Goal: Communication & Community: Answer question/provide support

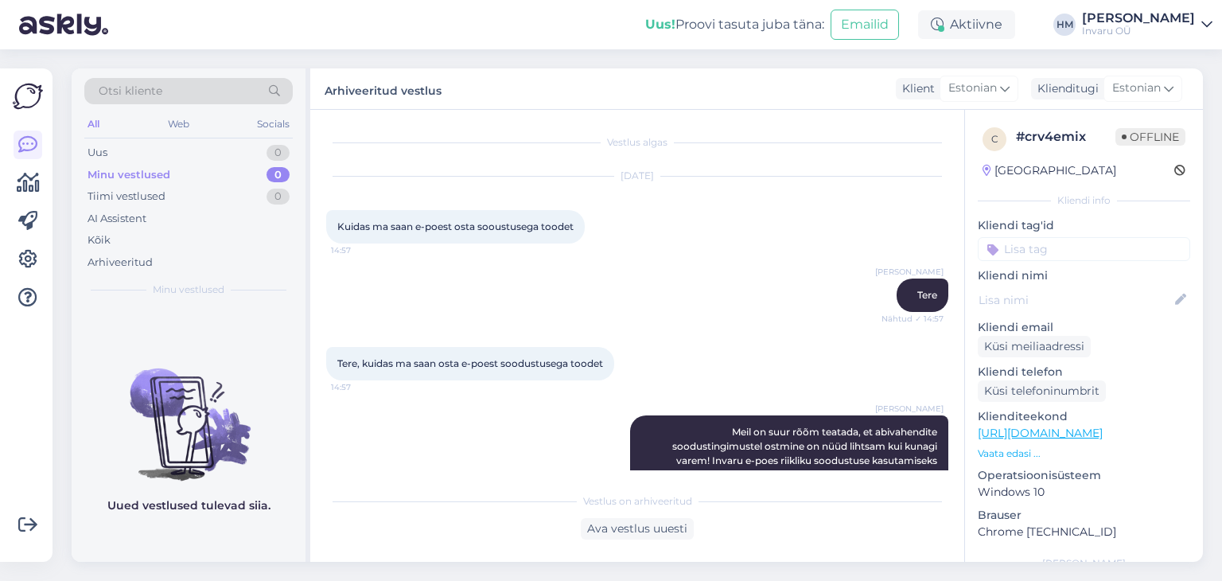
scroll to position [1733, 0]
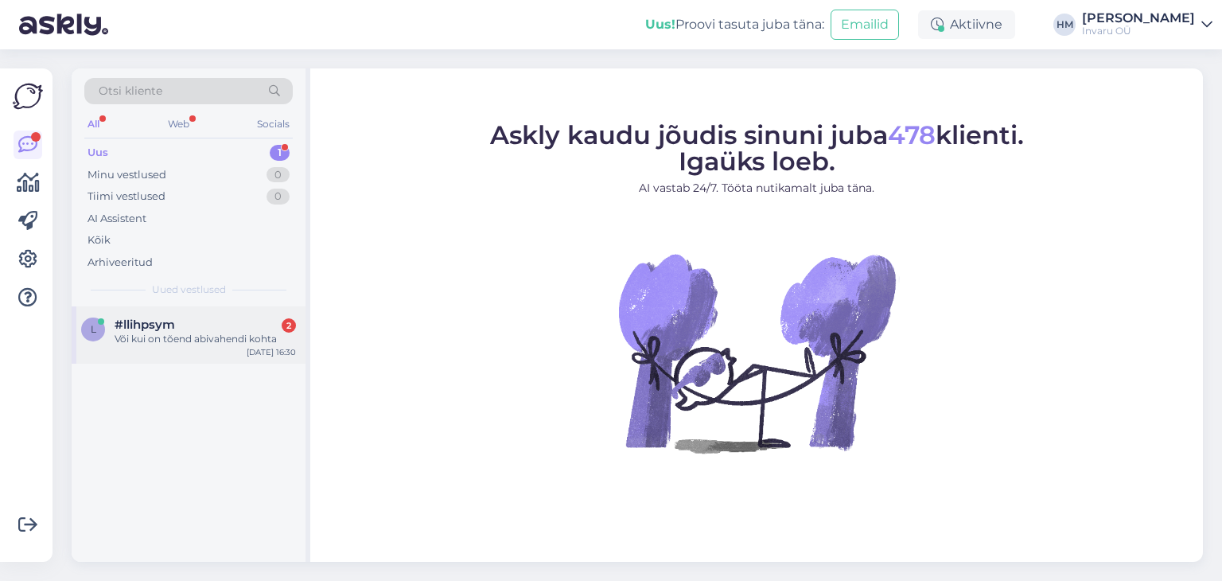
click at [189, 329] on div "#llihpsym 2" at bounding box center [205, 324] width 181 height 14
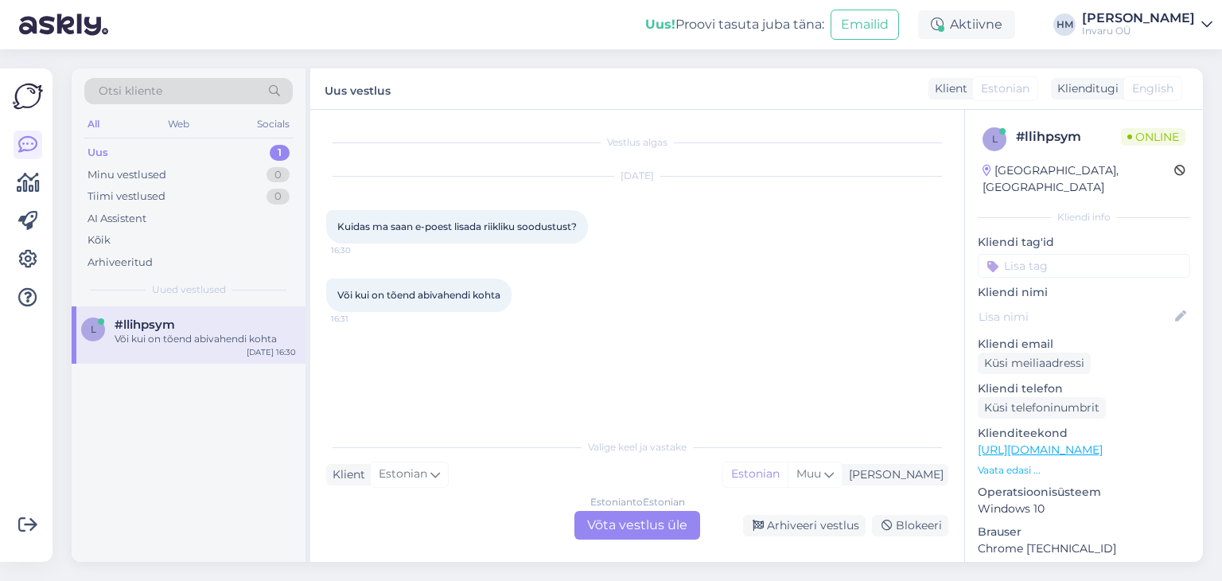
click at [645, 518] on div "Estonian to Estonian Võta vestlus üle" at bounding box center [637, 525] width 126 height 29
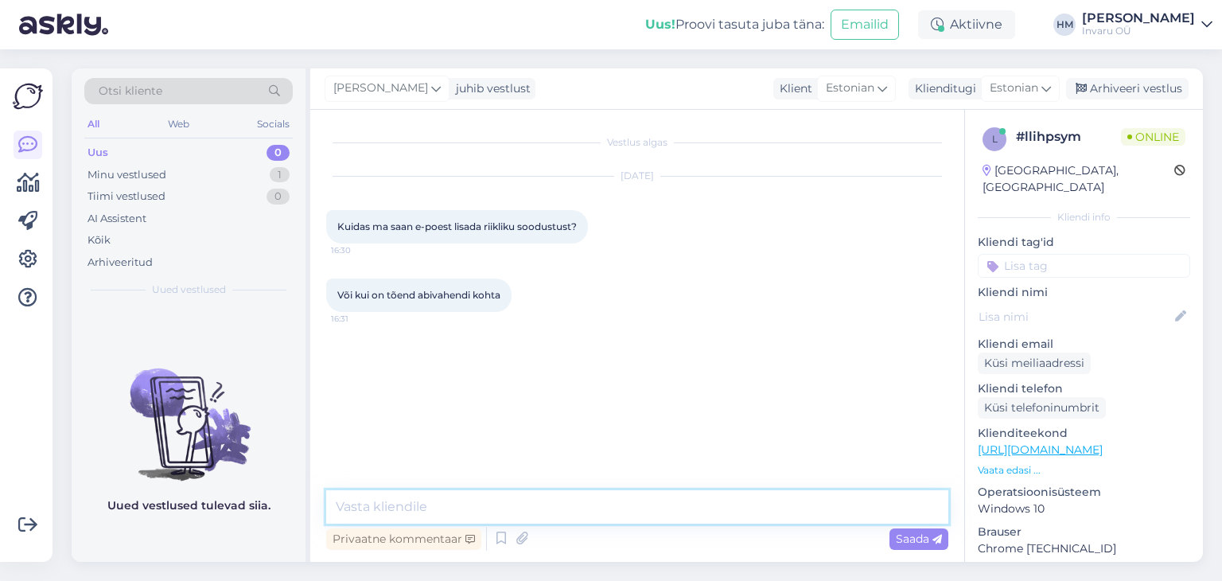
click at [351, 505] on textarea at bounding box center [637, 506] width 622 height 33
click at [604, 500] on textarea "Tere, kas olete konto loonud abivaja ID´ga" at bounding box center [637, 506] width 622 height 33
type textarea "Tere, kas olete konto loonud abivaja ID´ga?"
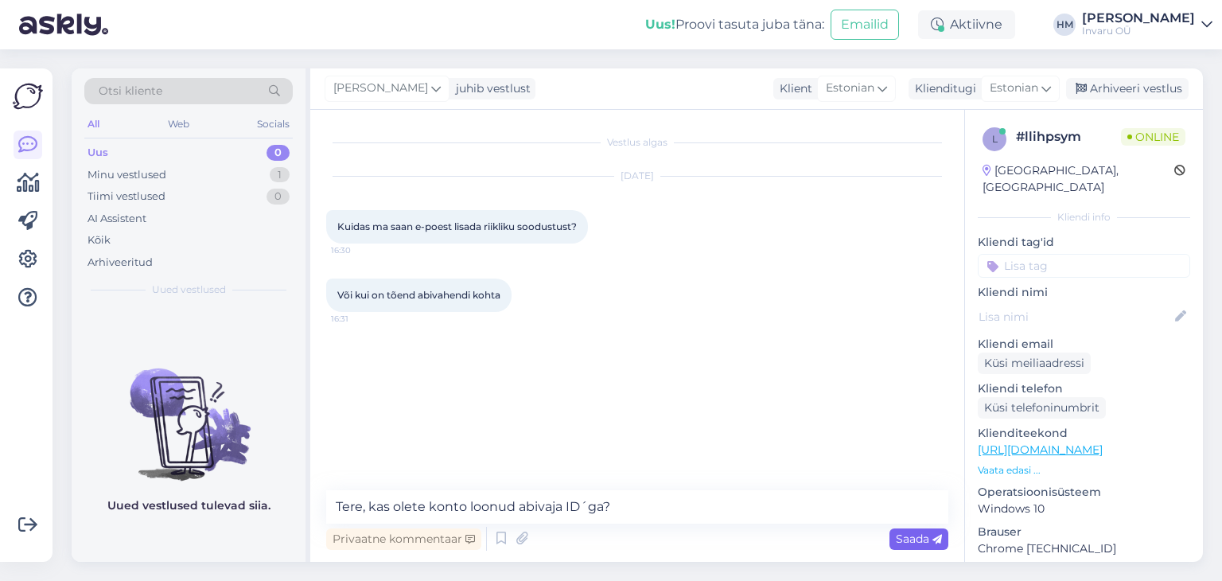
click at [902, 544] on span "Saada" at bounding box center [918, 538] width 46 height 14
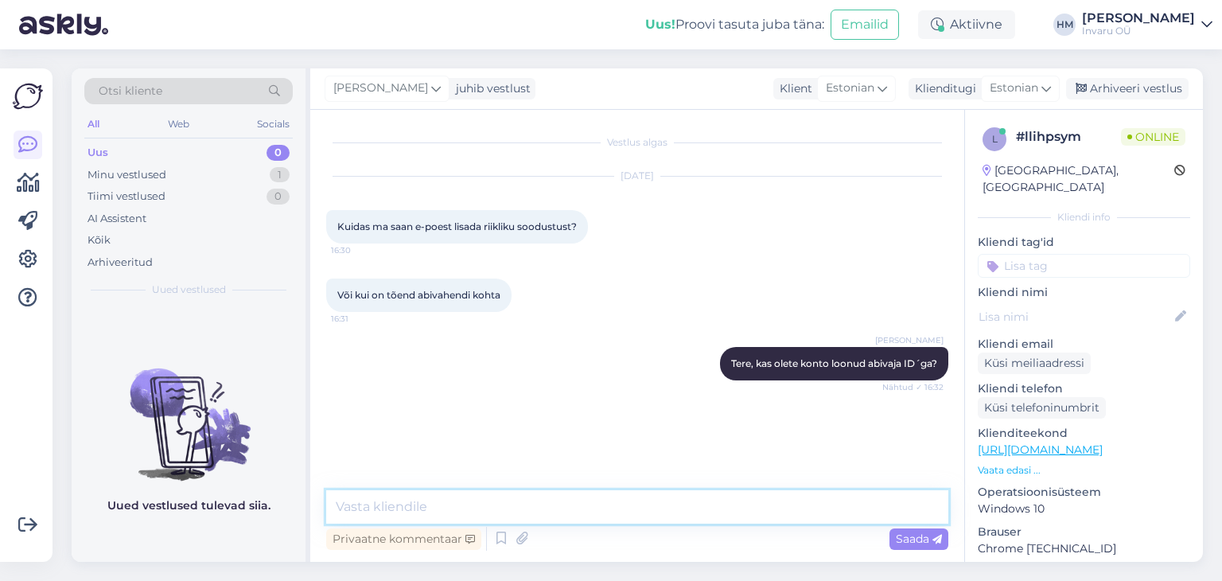
click at [422, 503] on textarea at bounding box center [637, 506] width 622 height 33
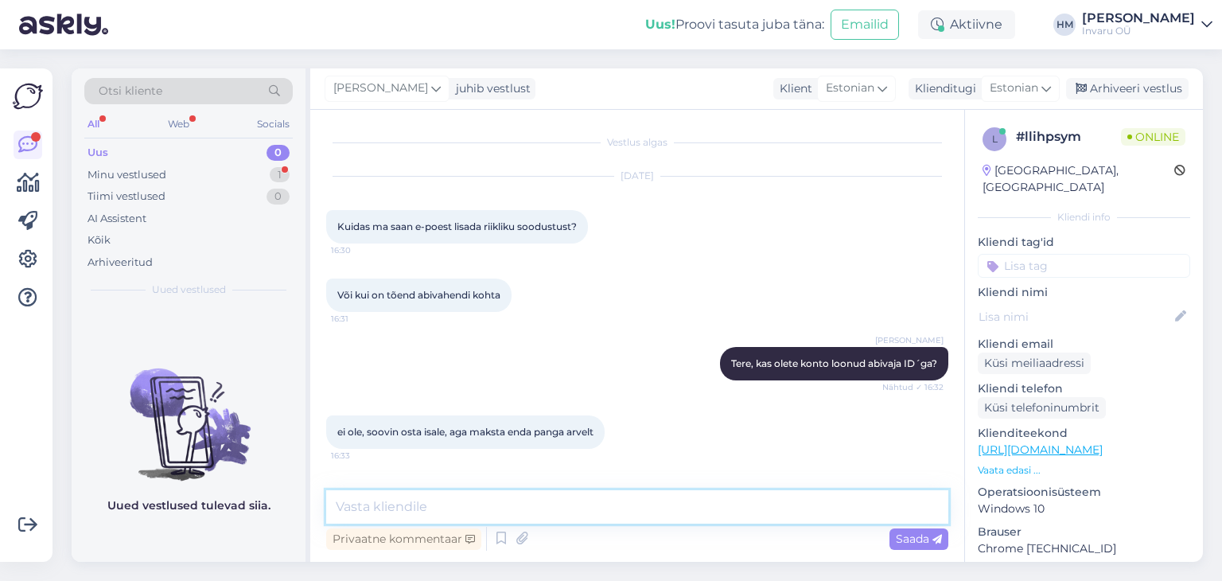
click at [581, 506] on textarea at bounding box center [637, 506] width 622 height 33
type textarea "K"
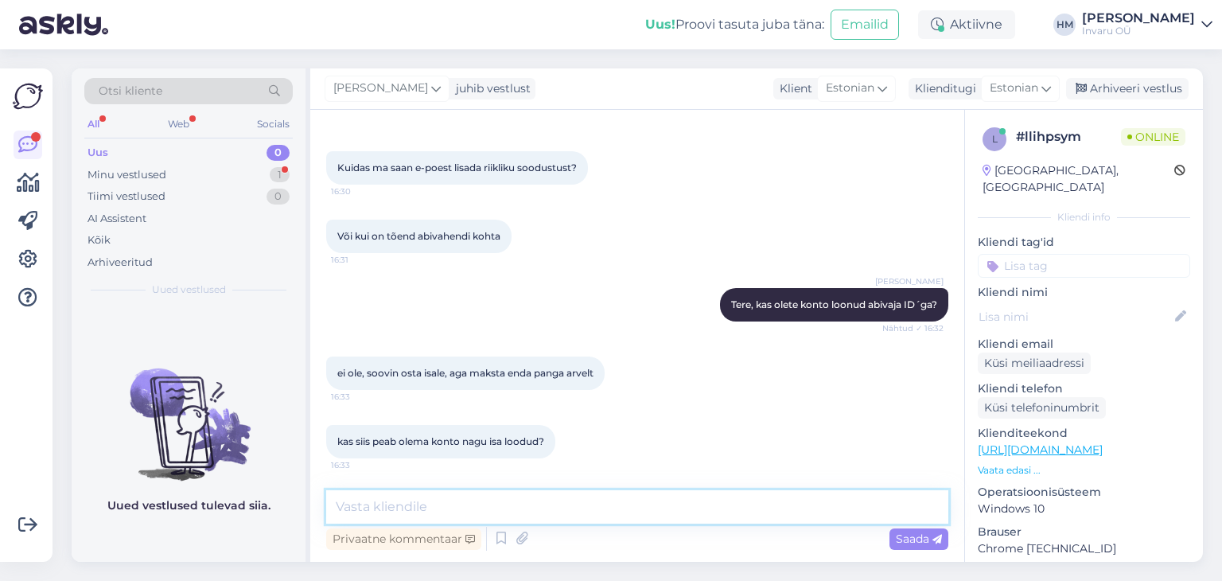
paste textarea "Invaru e-poes riikliku soodustuse kasutamiseks palume abivajajal sisse logida S…"
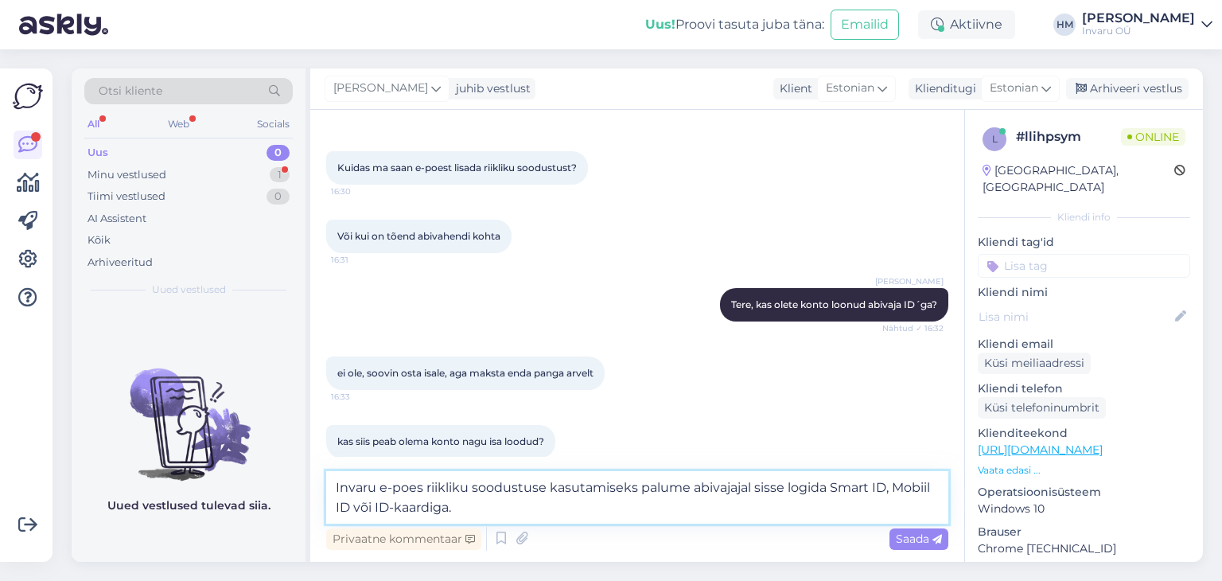
type textarea "Invaru e-poes riikliku soodustuse kasutamiseks palume abivajajal sisse logida S…"
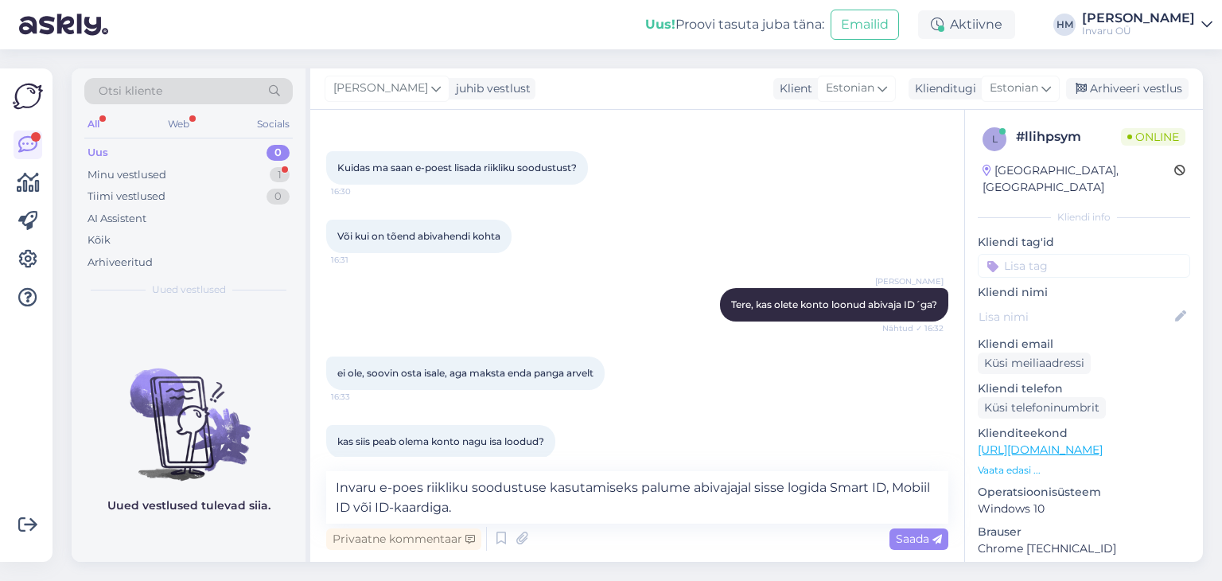
click at [906, 542] on span "Saada" at bounding box center [918, 538] width 46 height 14
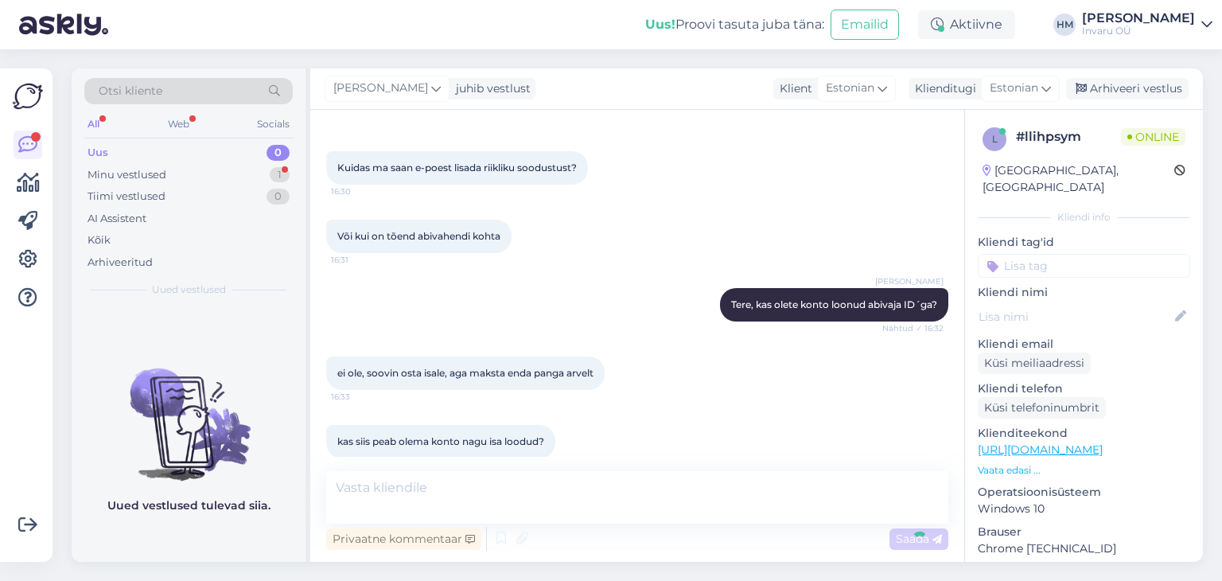
scroll to position [142, 0]
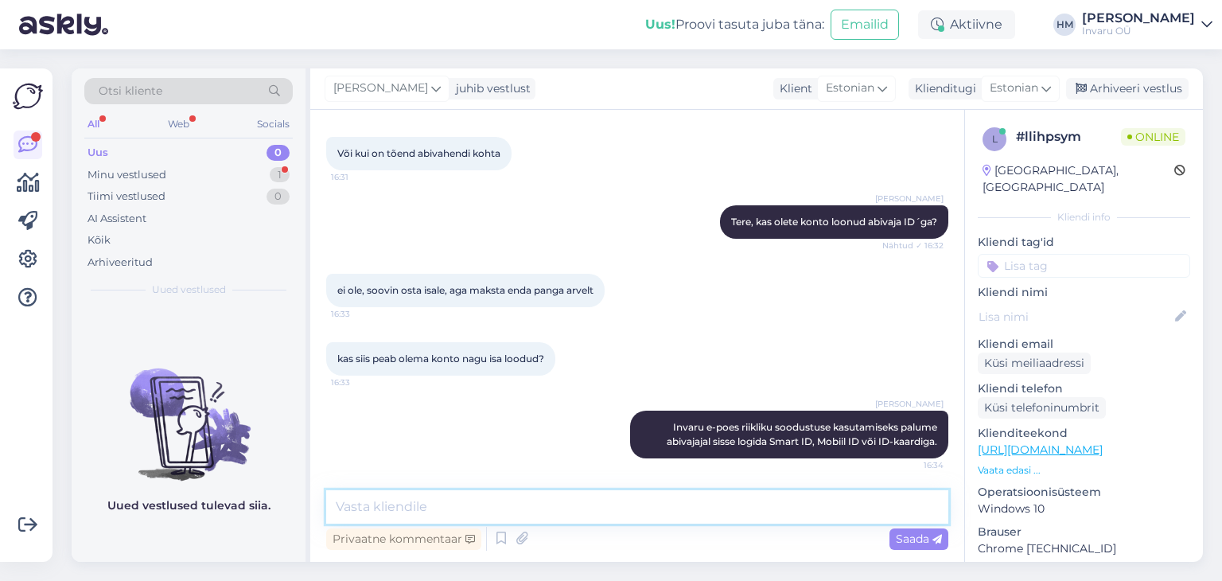
click at [428, 503] on textarea at bounding box center [637, 506] width 622 height 33
type textarea "e"
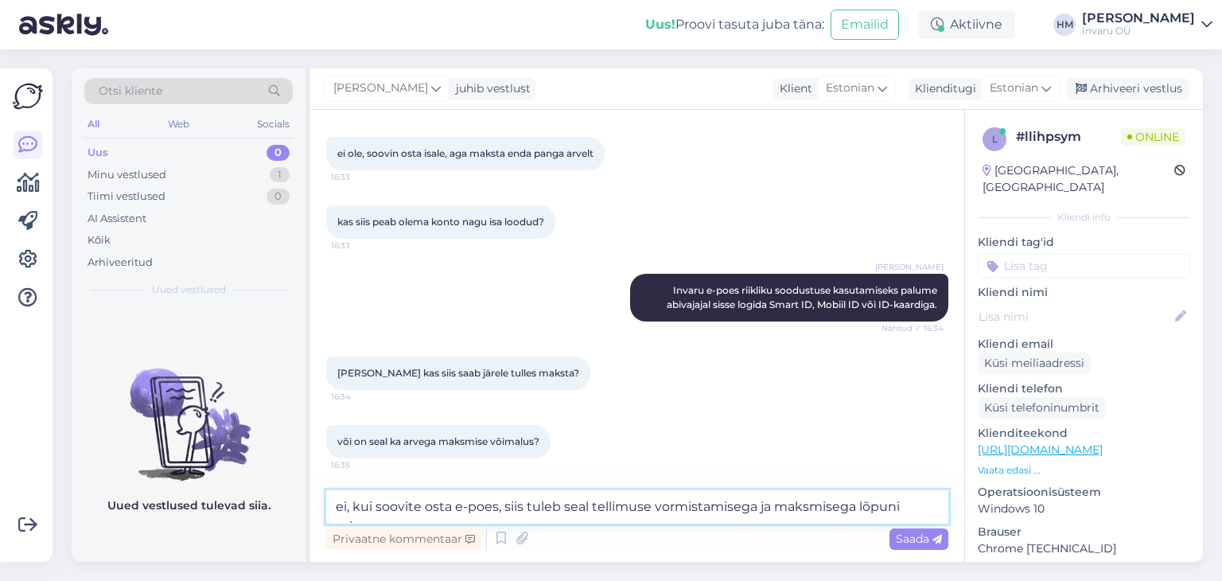
scroll to position [296, 0]
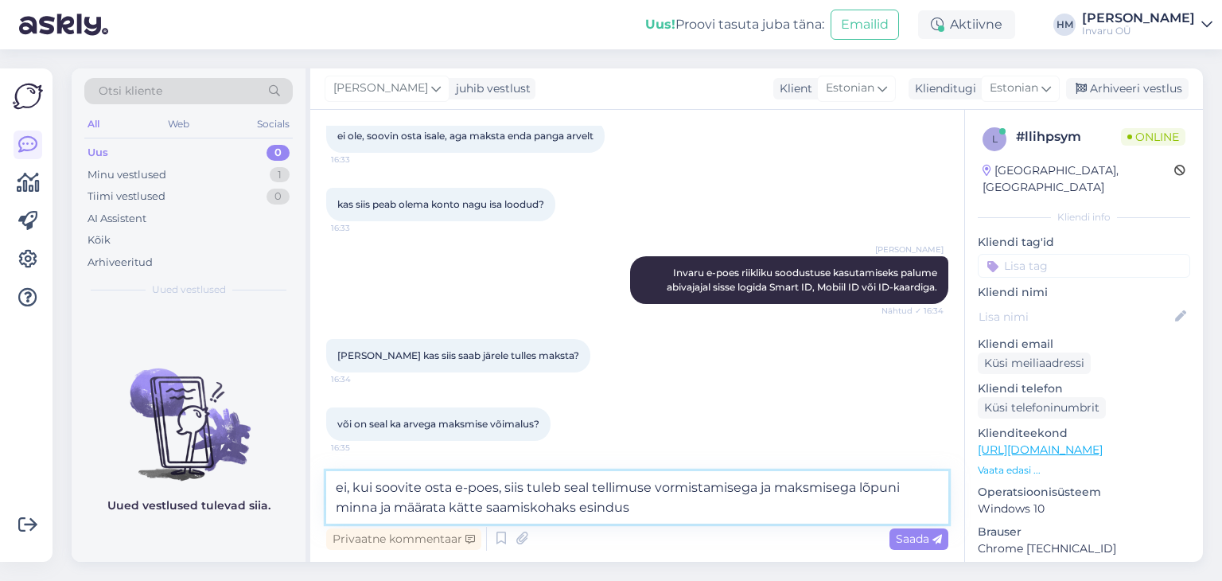
type textarea "ei, kui soovite osta e-poes, siis tuleb seal tellimuse vormistamisega ja maksmi…"
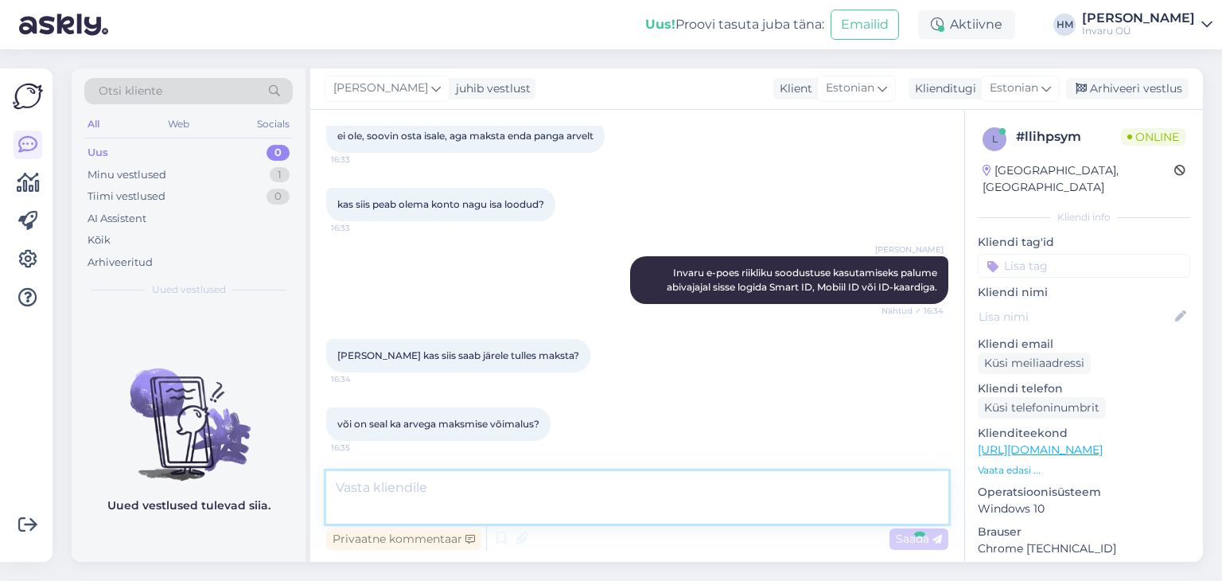
scroll to position [375, 0]
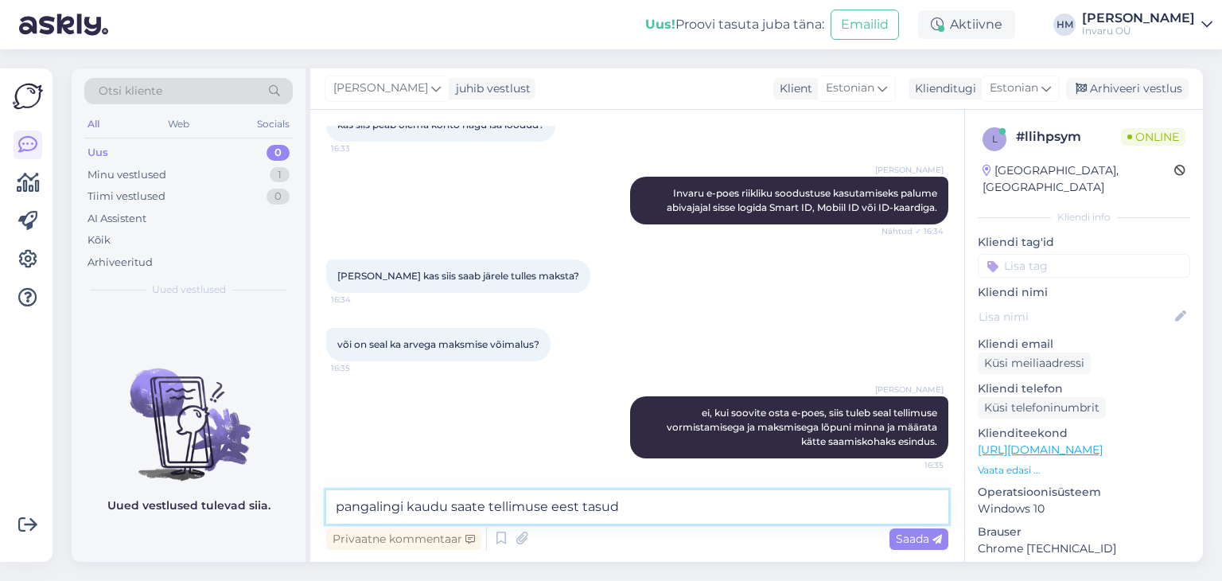
type textarea "pangalingi kaudu saate tellimuse eest tasuda"
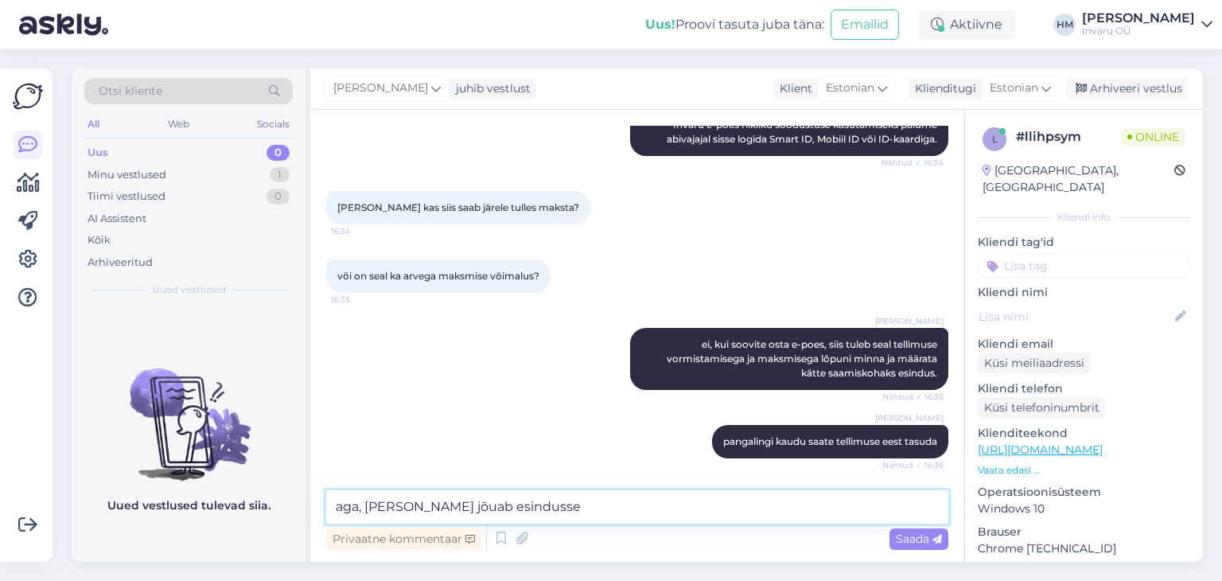
scroll to position [512, 0]
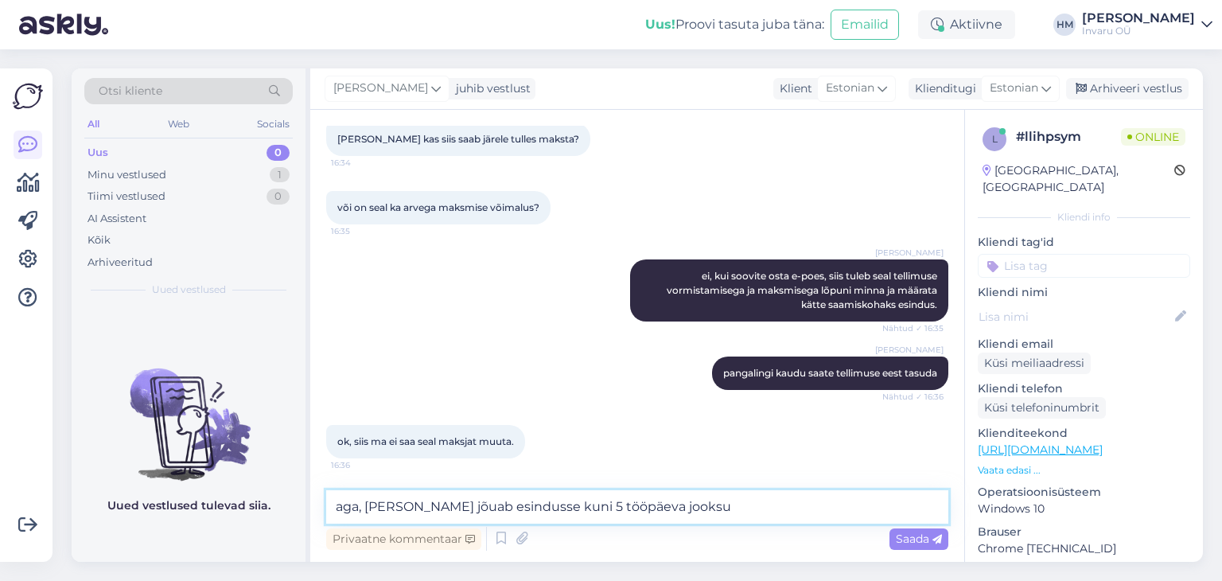
type textarea "aga, [PERSON_NAME] jõuab esindusse kuni 5 tööpäeva jooksul"
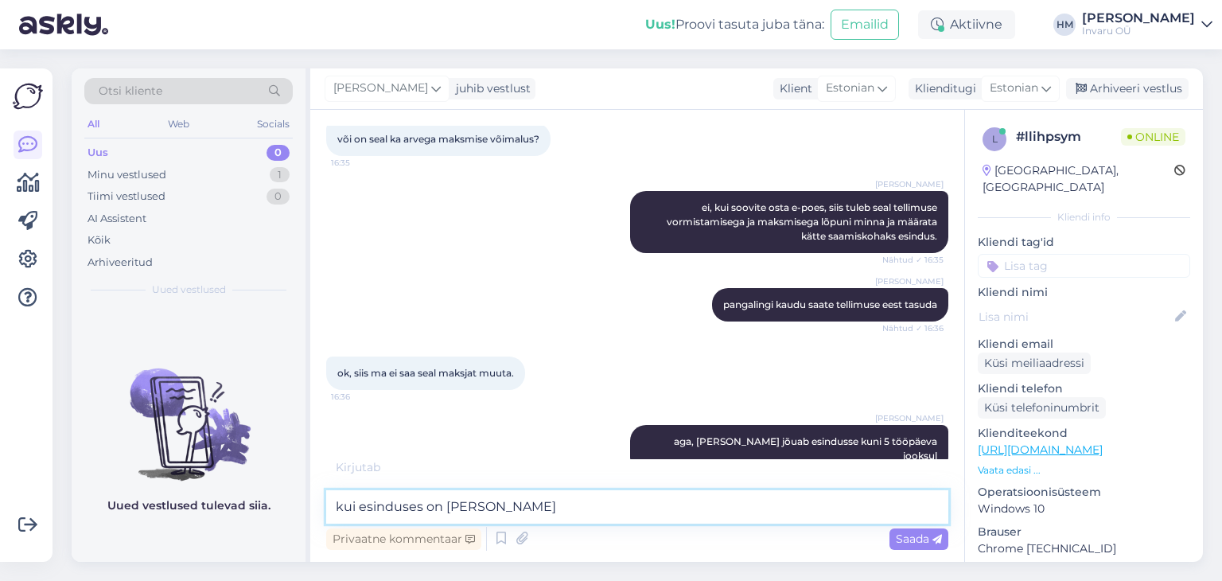
scroll to position [649, 0]
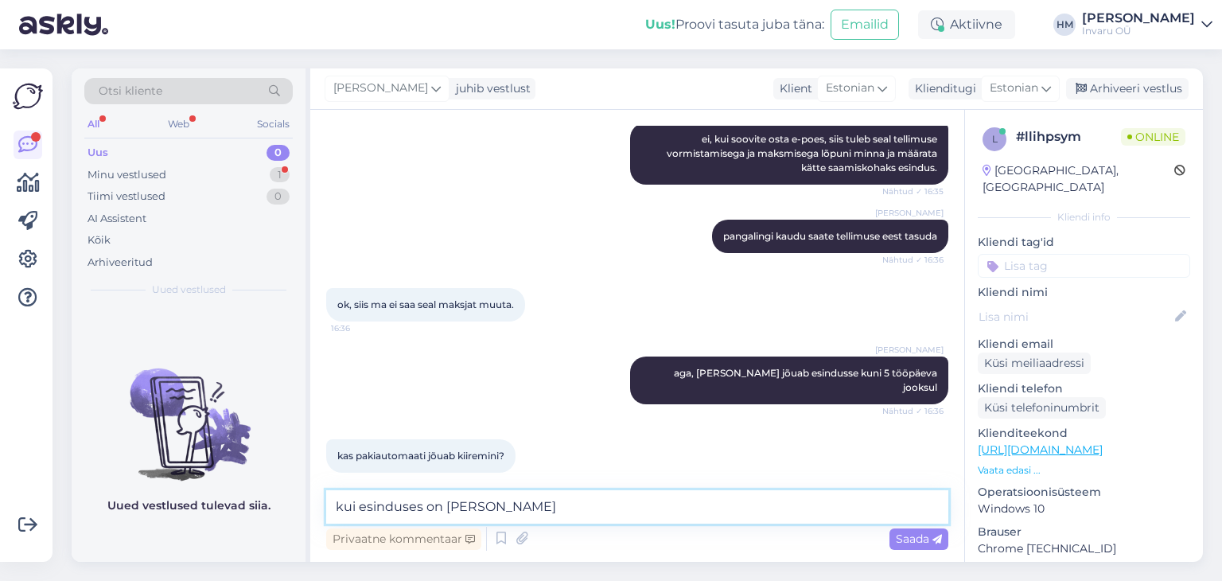
drag, startPoint x: 533, startPoint y: 511, endPoint x: 319, endPoint y: 515, distance: 214.0
click at [319, 515] on div "Vestlus algas [DATE] Kuidas ma saan e-poest lisada riikliku soodustust? 16:30 V…" at bounding box center [637, 336] width 654 height 452
type textarea "ei jõua"
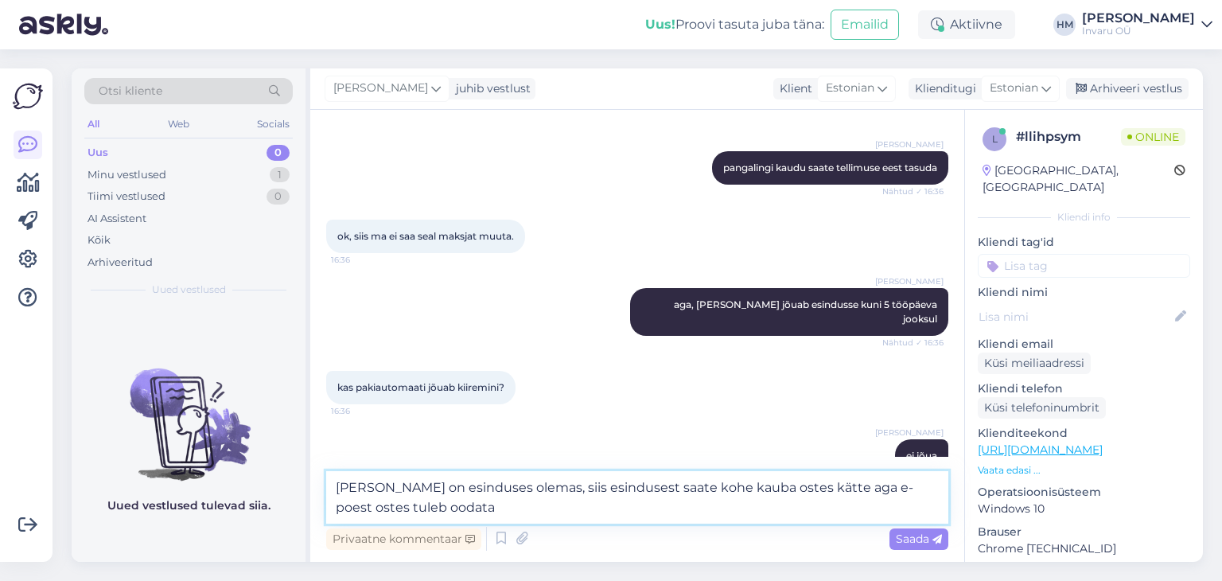
scroll to position [819, 0]
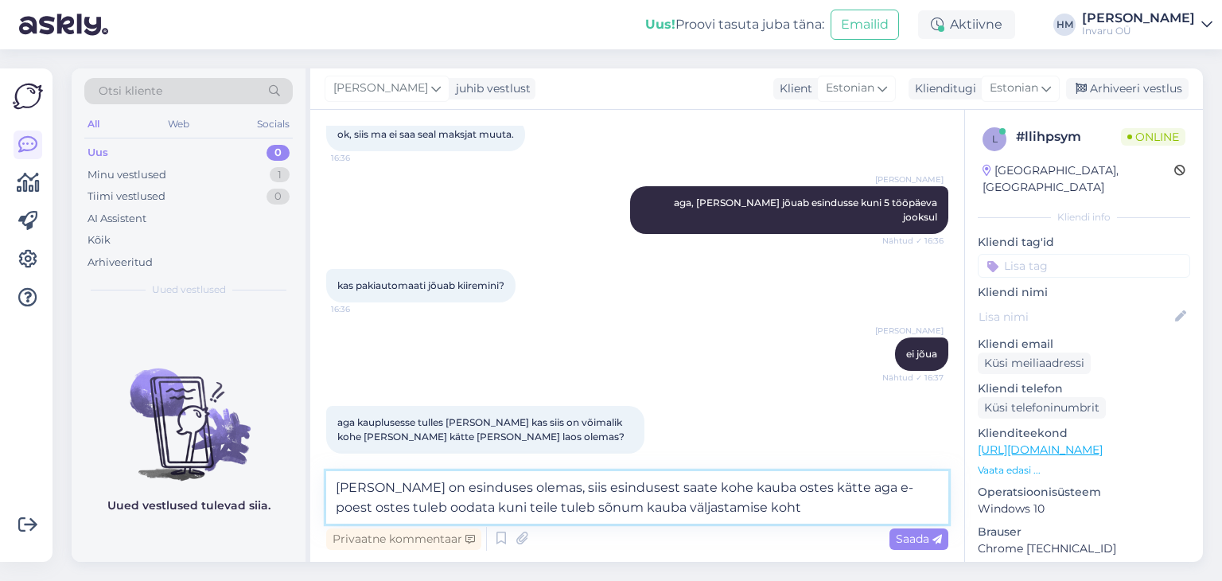
type textarea "[PERSON_NAME] on esinduses olemas, siis esindusest saate kohe kauba ostes kätte…"
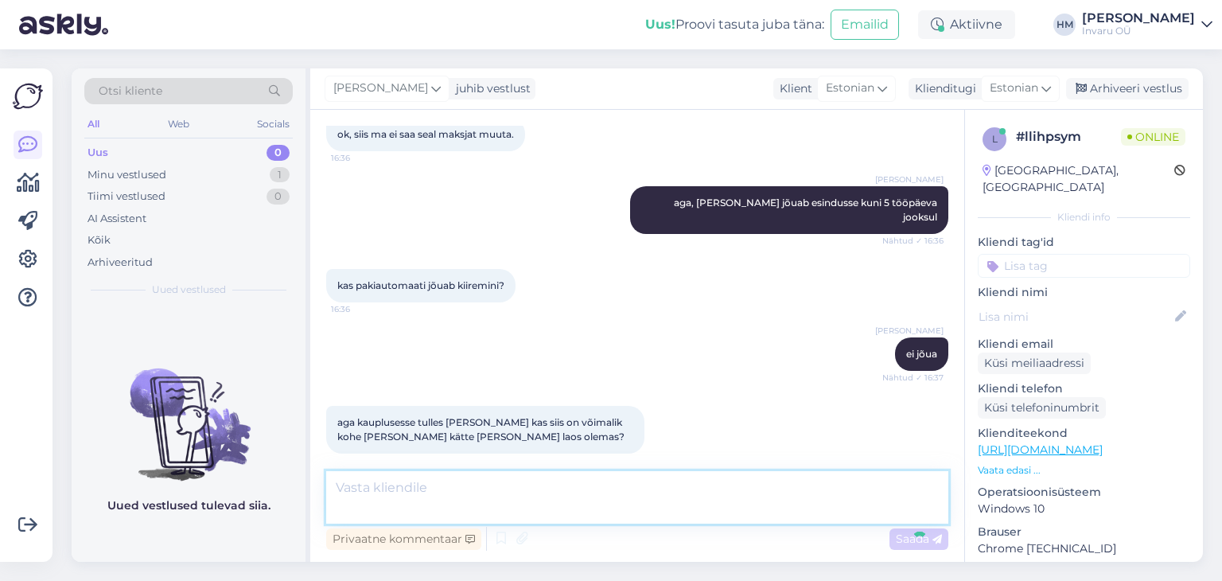
scroll to position [897, 0]
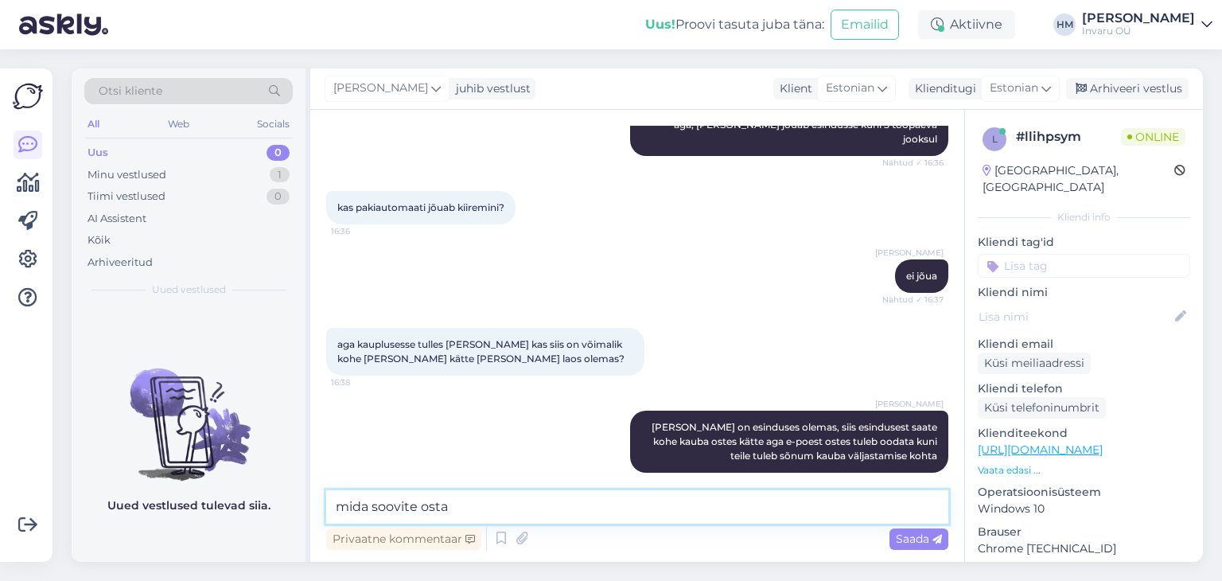
type textarea "mida soovite osta?"
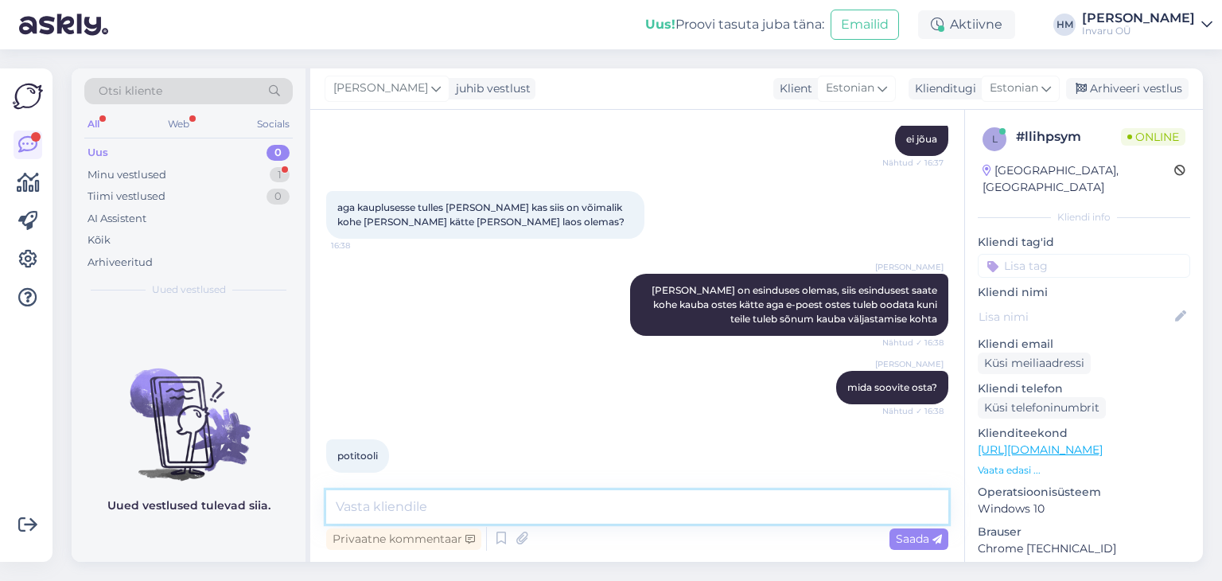
scroll to position [1051, 0]
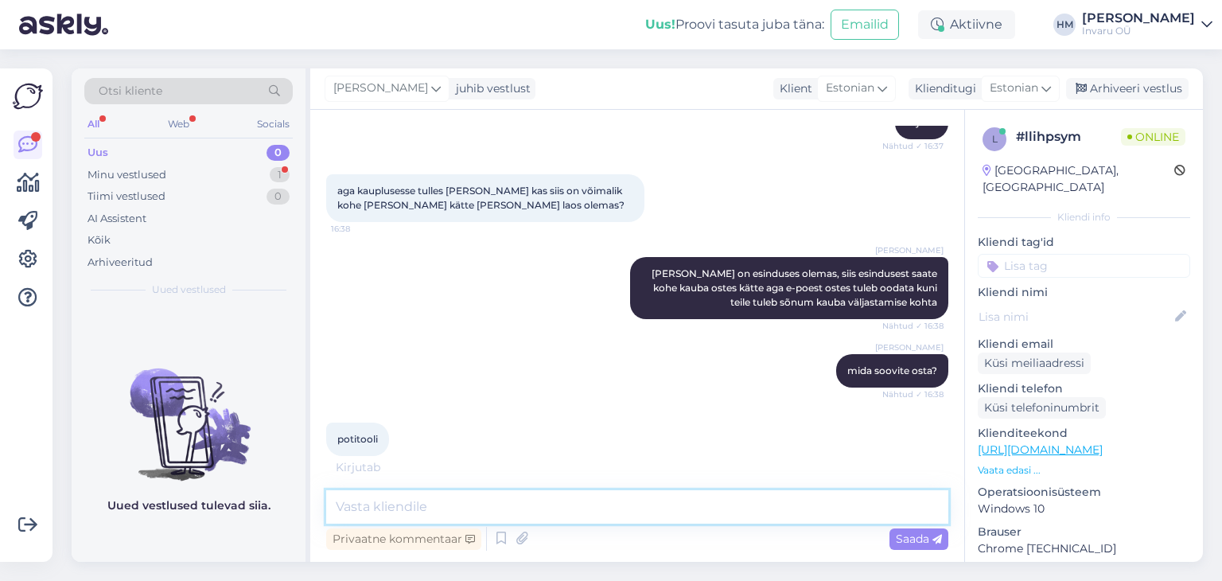
click at [385, 508] on textarea at bounding box center [637, 506] width 622 height 33
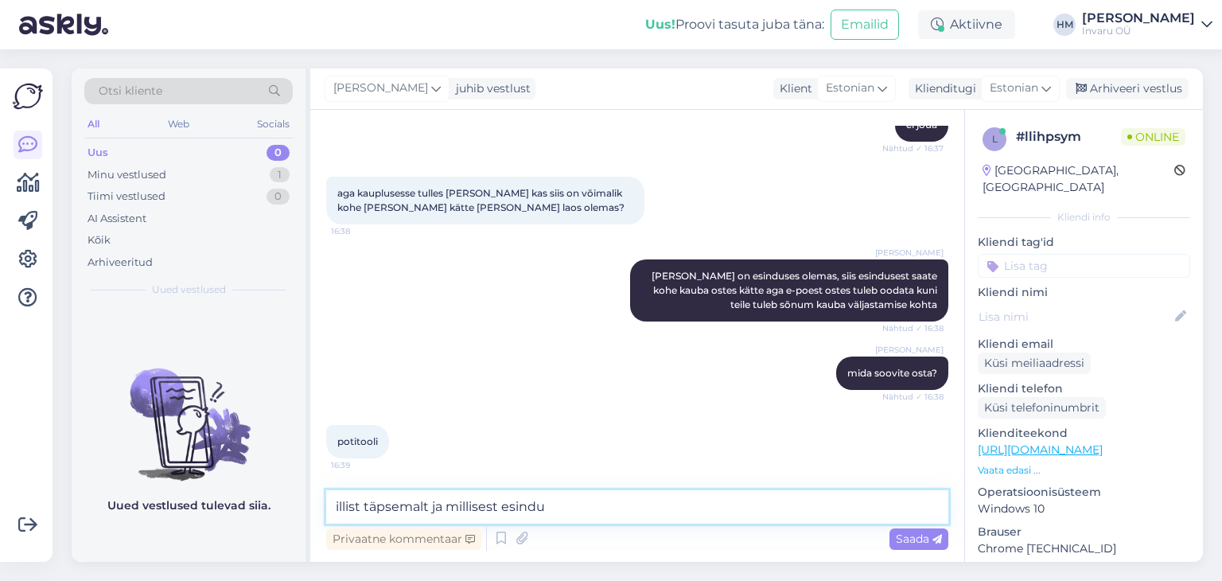
scroll to position [1034, 0]
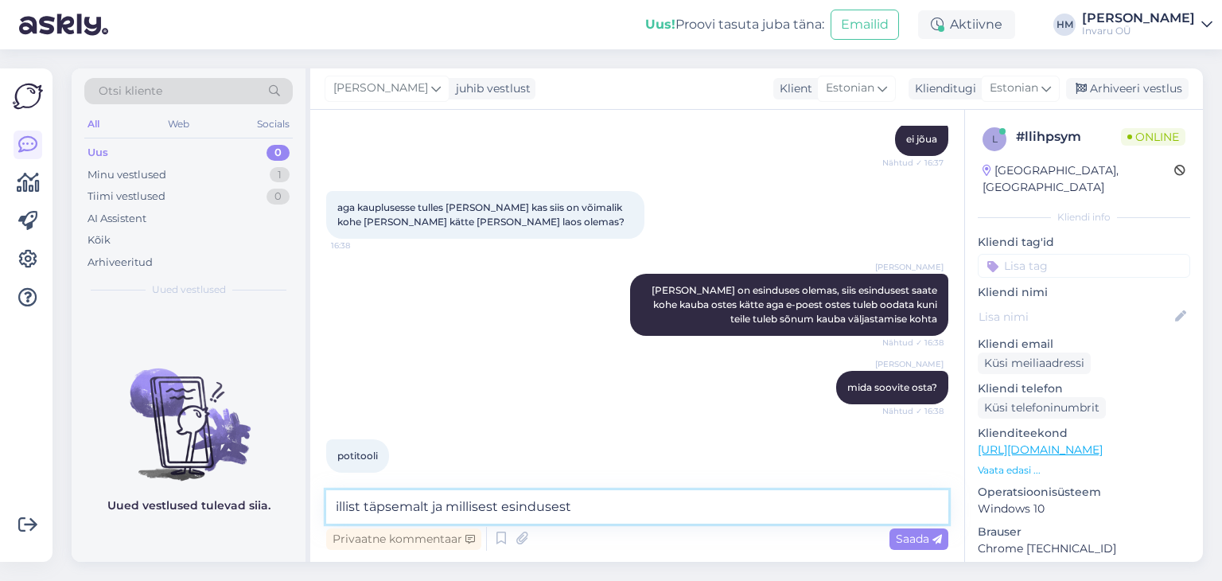
type textarea "illist täpsemalt ja millisest esindusest?"
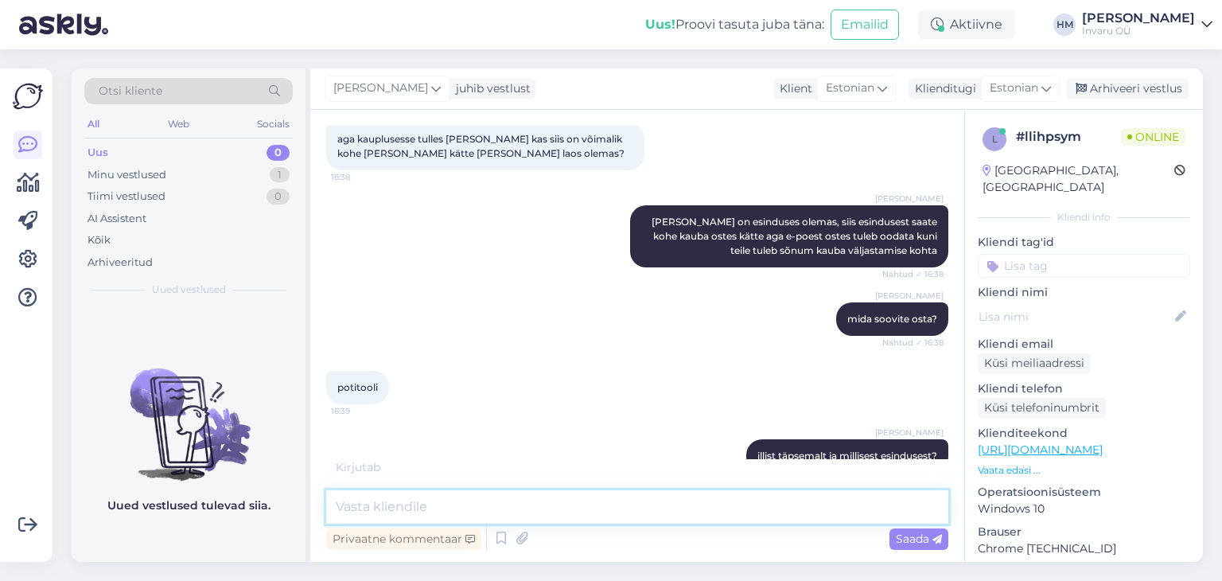
scroll to position [1171, 0]
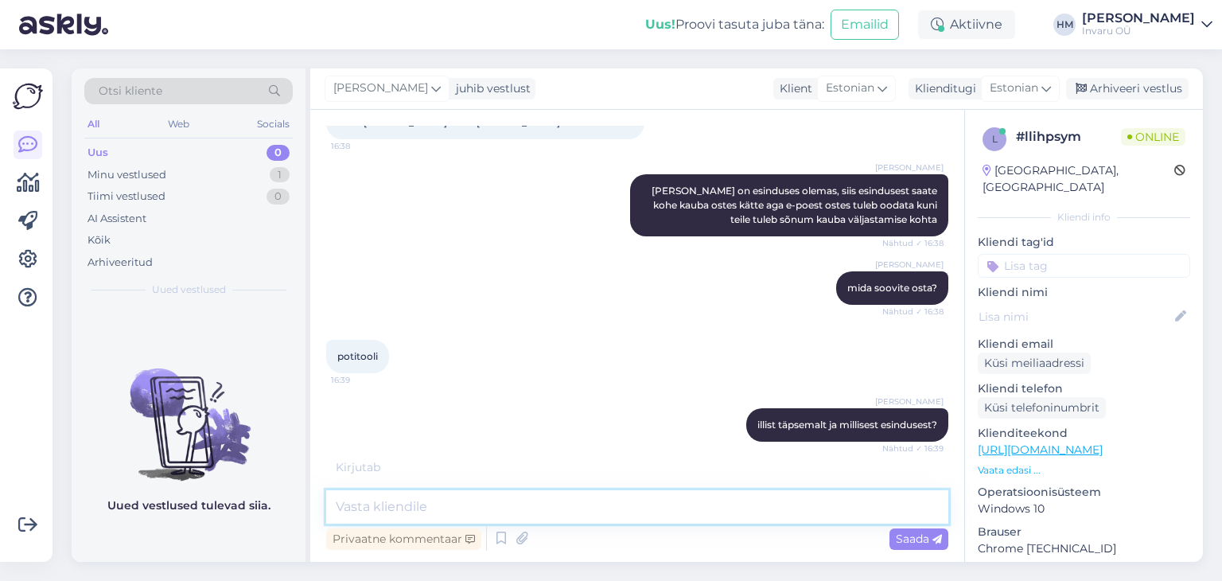
click at [416, 513] on textarea at bounding box center [637, 506] width 622 height 33
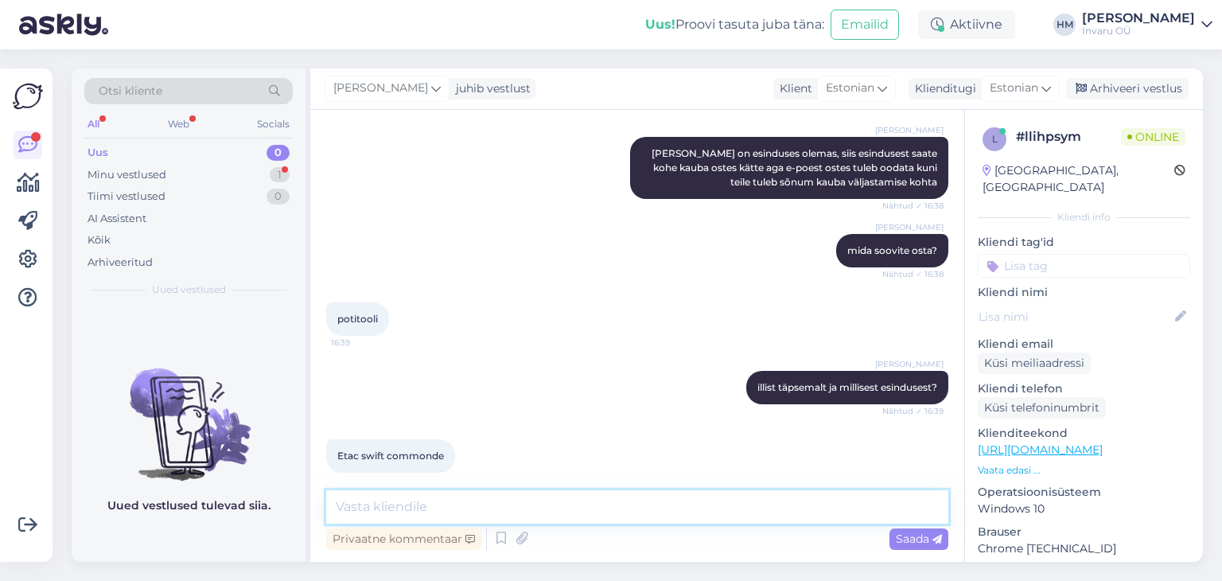
click at [340, 497] on textarea at bounding box center [637, 506] width 622 height 33
type textarea "millisest esindusest?"
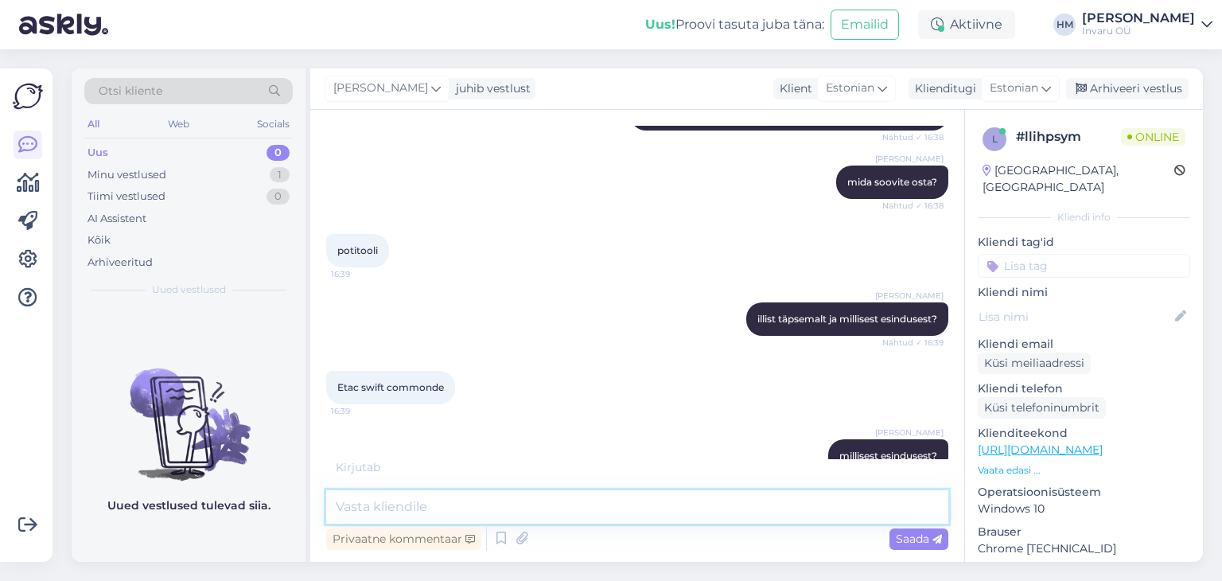
click at [411, 512] on textarea at bounding box center [637, 506] width 622 height 33
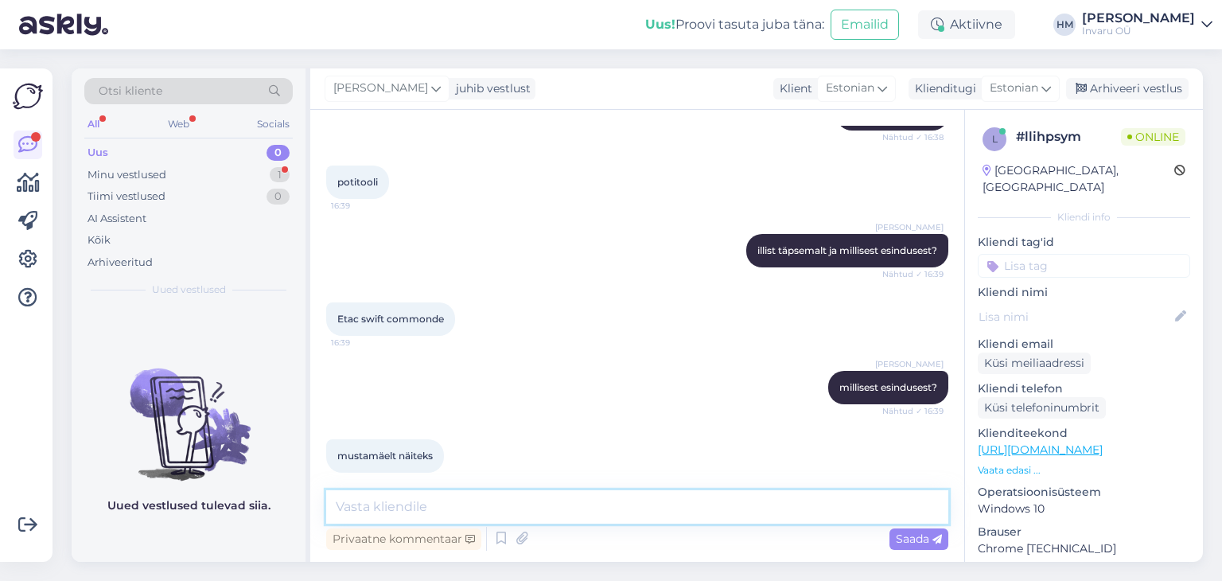
click at [449, 503] on textarea at bounding box center [637, 506] width 622 height 33
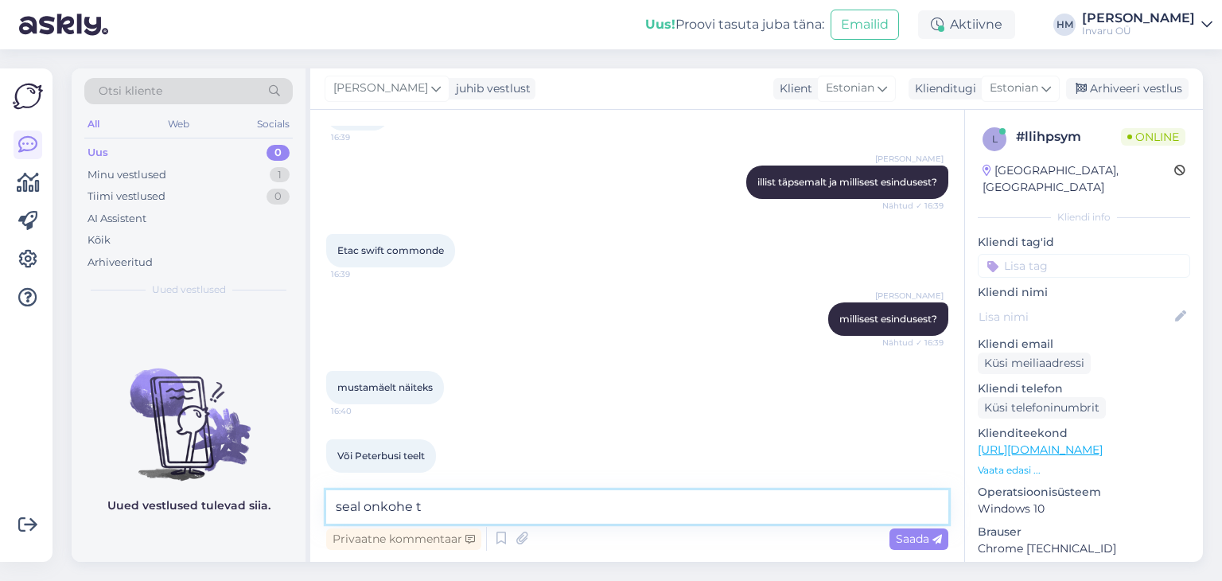
click at [378, 503] on textarea "seal onkohe t" at bounding box center [637, 506] width 622 height 33
click at [452, 507] on textarea "seal on kohe t" at bounding box center [637, 506] width 622 height 33
click at [360, 502] on textarea "seal on [PERSON_NAME] saadaval" at bounding box center [637, 506] width 622 height 33
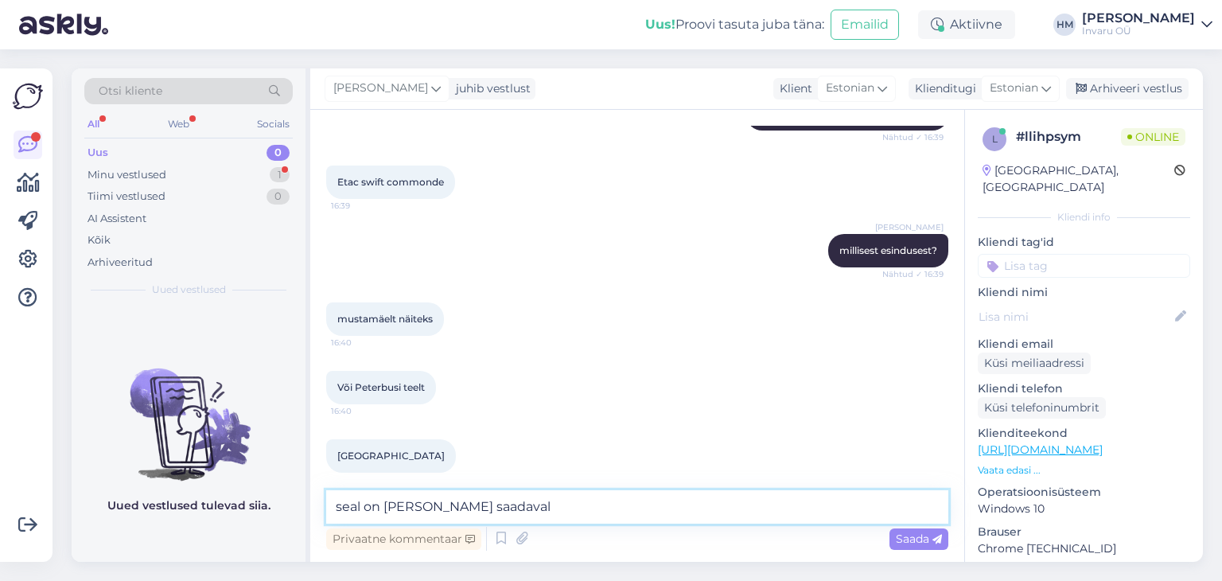
drag, startPoint x: 359, startPoint y: 507, endPoint x: 336, endPoint y: 505, distance: 23.9
click at [336, 505] on textarea "seal on [PERSON_NAME] saadaval" at bounding box center [637, 506] width 622 height 33
click at [557, 501] on textarea "mõlemas on [PERSON_NAME] saadaval" at bounding box center [637, 506] width 622 height 33
type textarea "mõlemas on [PERSON_NAME] saadaval, avatud kuni 18.00"
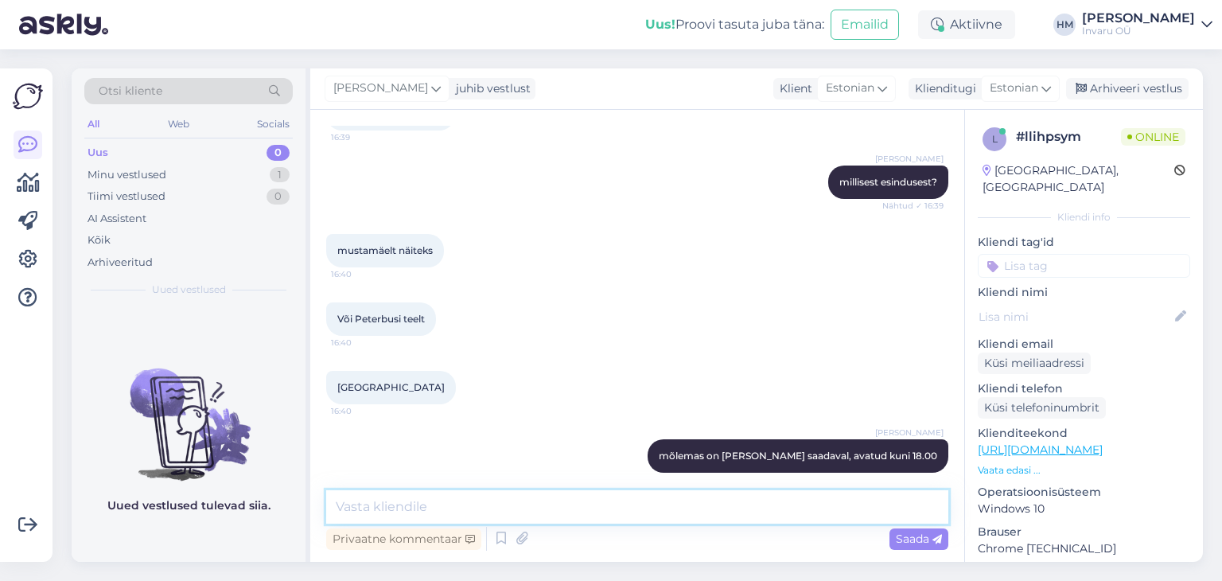
click at [505, 499] on textarea at bounding box center [637, 506] width 622 height 33
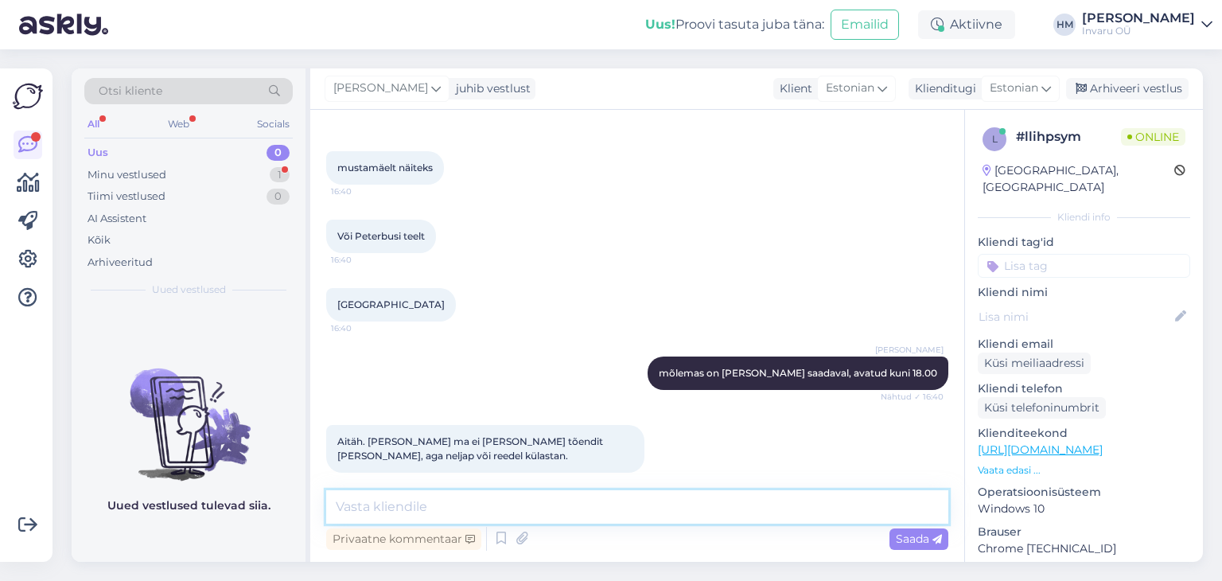
click at [378, 499] on textarea at bounding box center [637, 506] width 622 height 33
type textarea "Hästi! Ilusat õhtu jätku!"
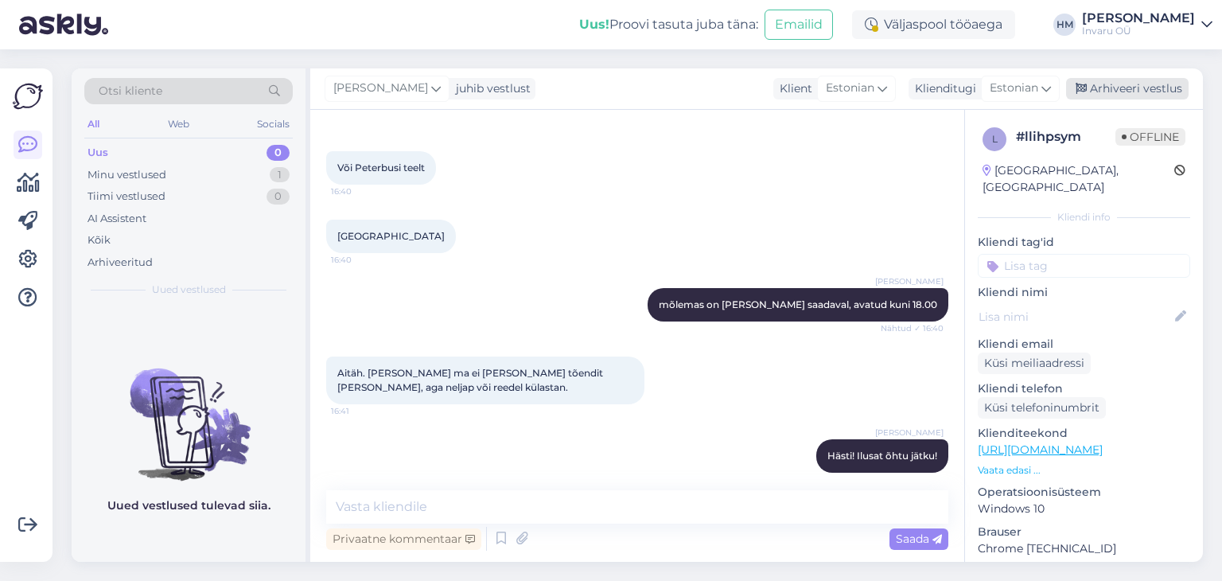
click at [1159, 88] on div "Arhiveeri vestlus" at bounding box center [1127, 88] width 122 height 21
